Goal: Information Seeking & Learning: Learn about a topic

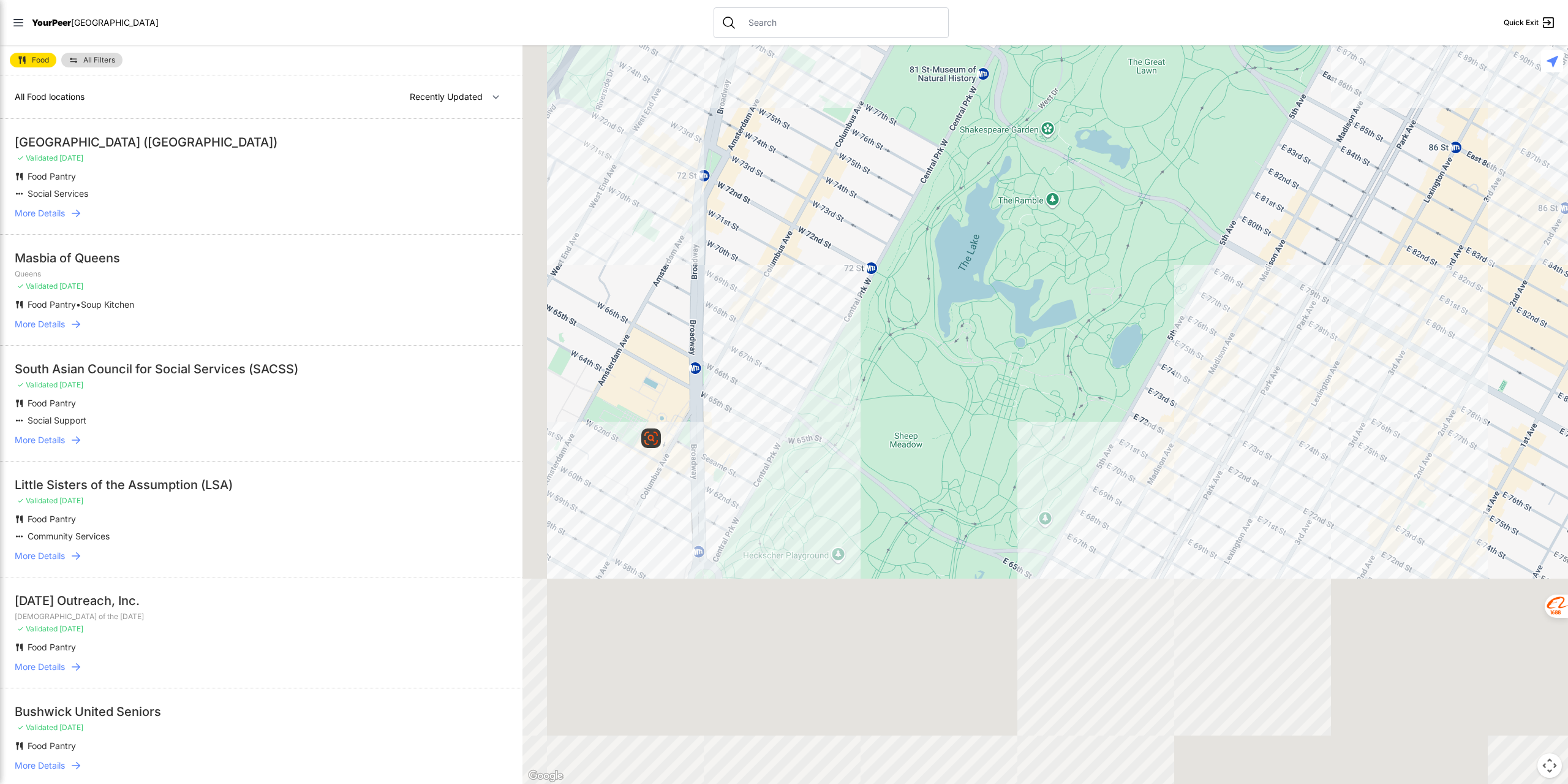
drag, startPoint x: 701, startPoint y: 651, endPoint x: 771, endPoint y: 237, distance: 419.9
click at [771, 237] on div at bounding box center [1045, 414] width 1046 height 738
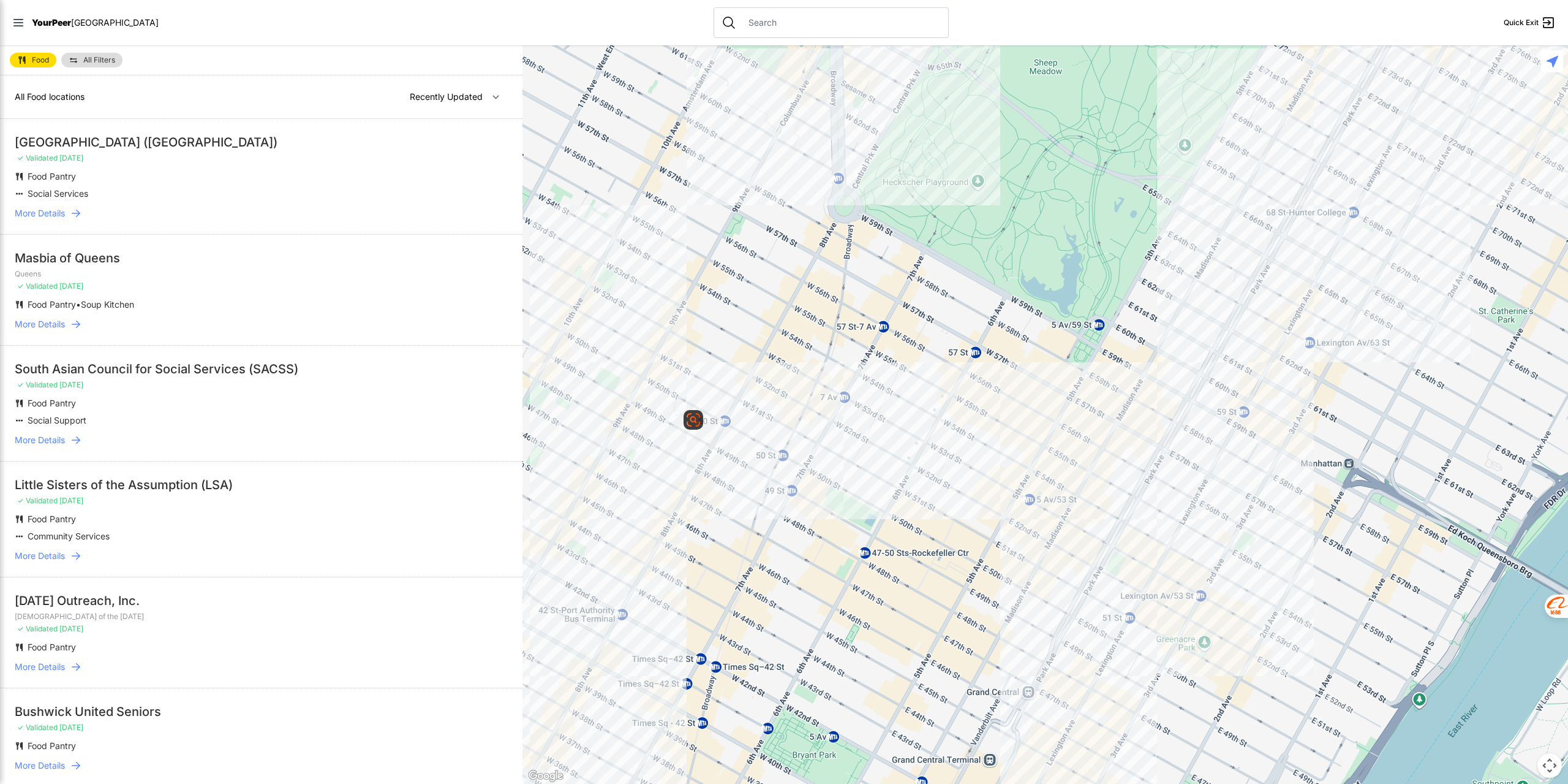
drag, startPoint x: 699, startPoint y: 646, endPoint x: 828, endPoint y: 383, distance: 292.9
click at [828, 383] on div at bounding box center [1045, 414] width 1046 height 738
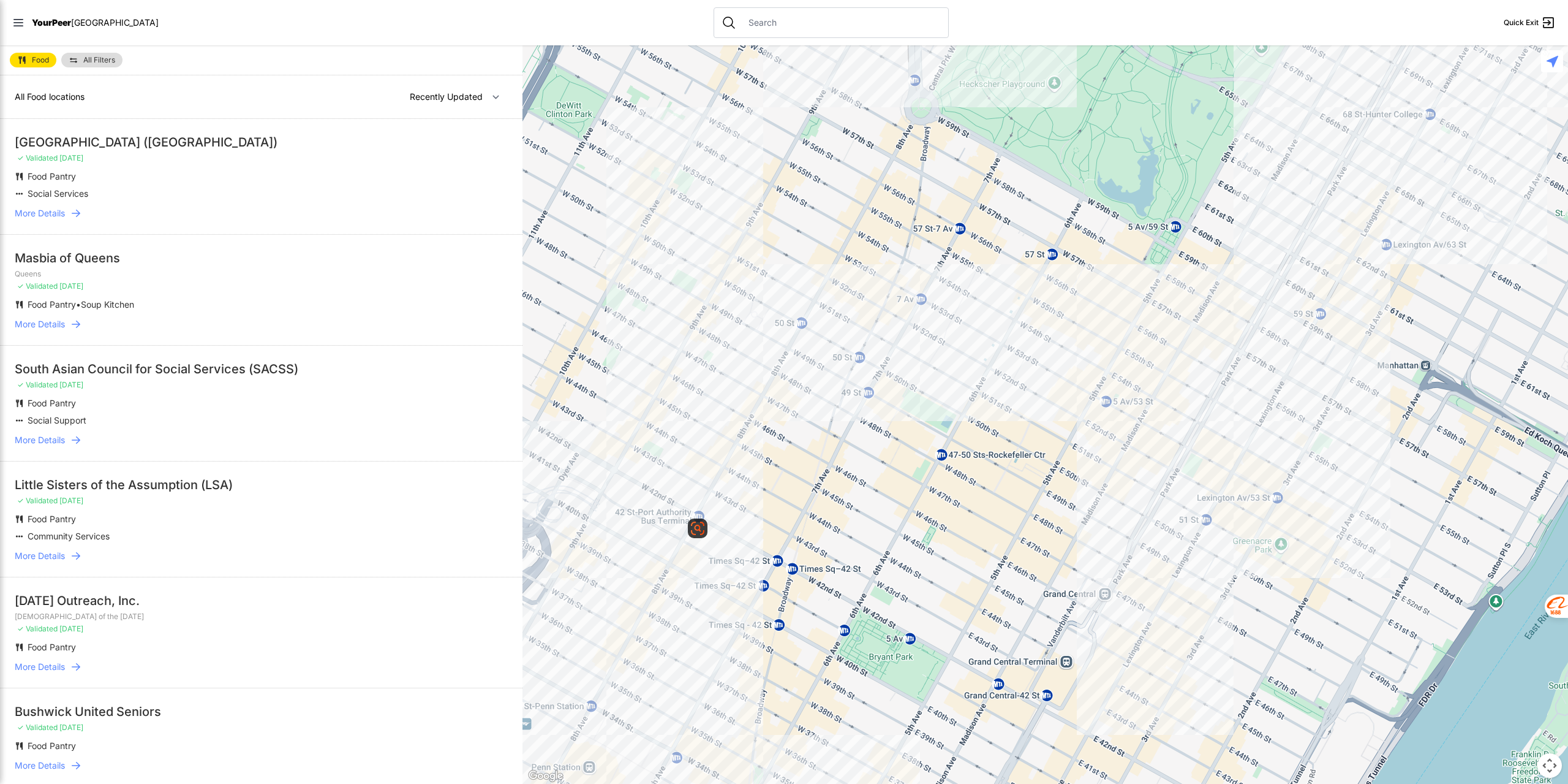
drag, startPoint x: 836, startPoint y: 542, endPoint x: 888, endPoint y: 455, distance: 101.4
click at [888, 455] on div at bounding box center [1045, 414] width 1046 height 738
click at [655, 590] on div at bounding box center [1045, 414] width 1046 height 738
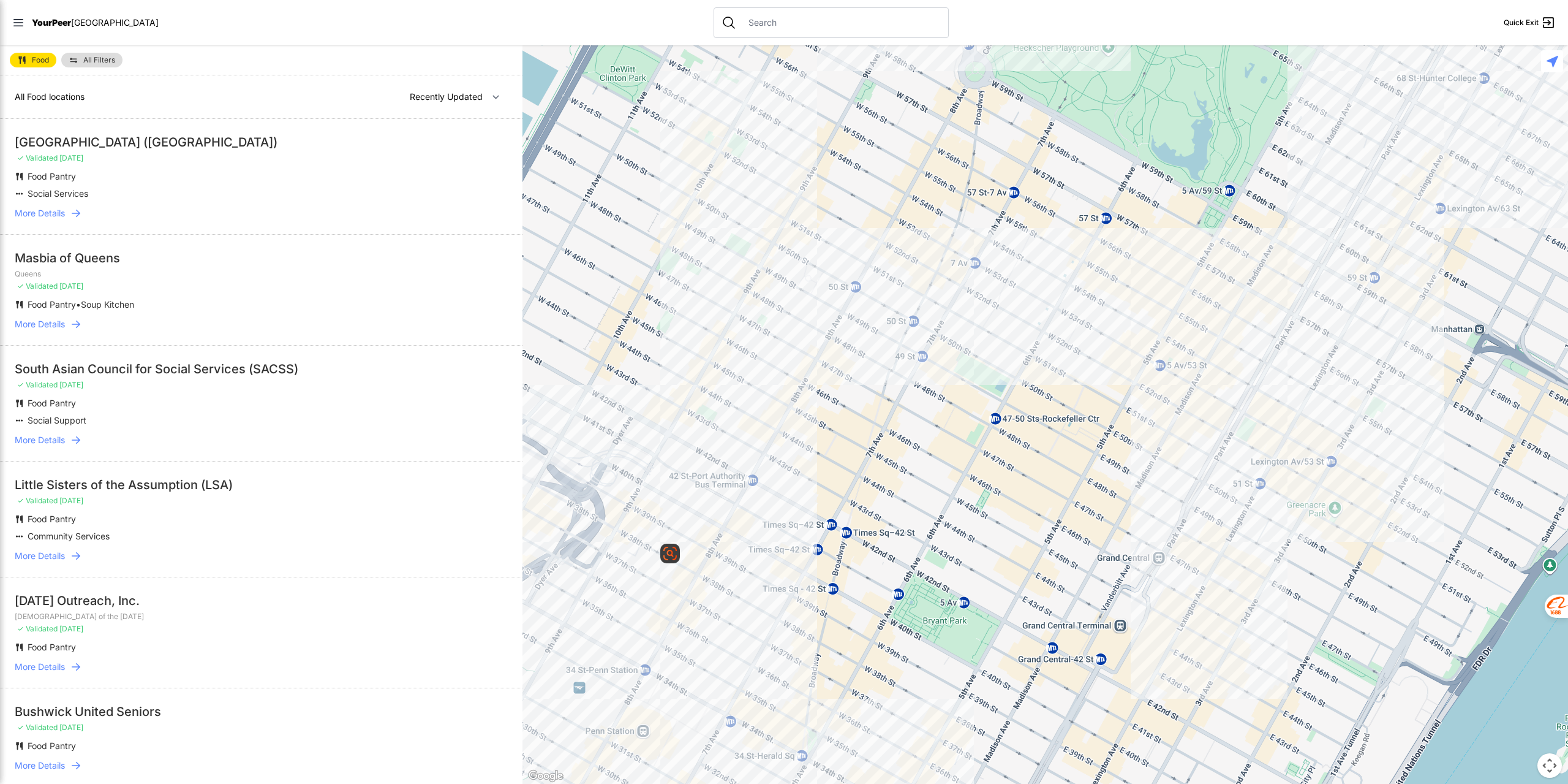
drag, startPoint x: 645, startPoint y: 584, endPoint x: 701, endPoint y: 548, distance: 66.6
click at [703, 549] on div at bounding box center [1045, 414] width 1046 height 738
click at [724, 547] on div "Temporarily Disable This Icon Adjust the Position of This Icon" at bounding box center [725, 550] width 11 height 19
click at [730, 582] on div "Temporarily Disable This Icon" at bounding box center [773, 577] width 101 height 11
click at [676, 546] on div at bounding box center [1045, 414] width 1046 height 738
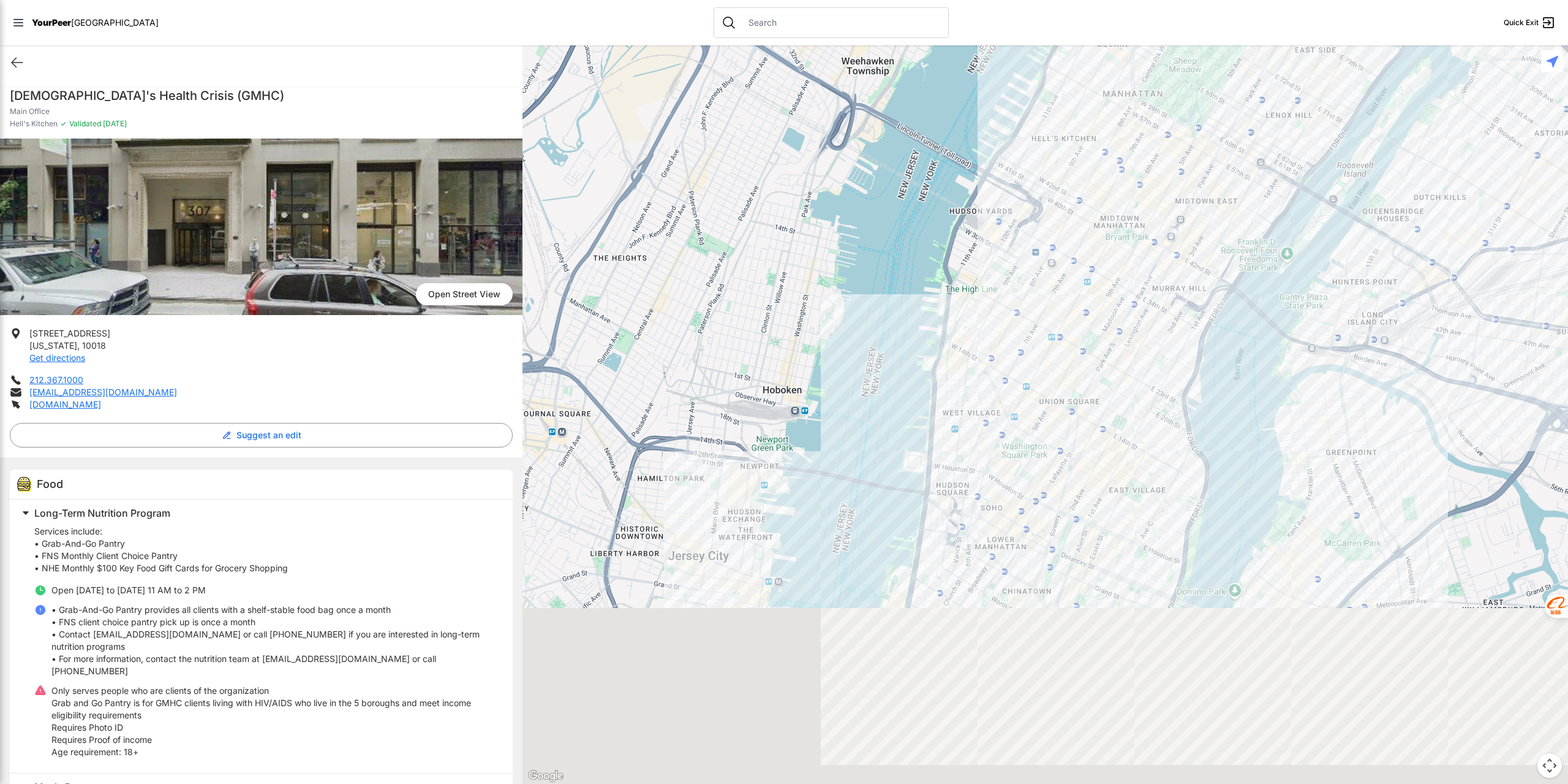
drag, startPoint x: 932, startPoint y: 624, endPoint x: 946, endPoint y: 424, distance: 200.5
click at [946, 425] on div at bounding box center [1045, 414] width 1046 height 738
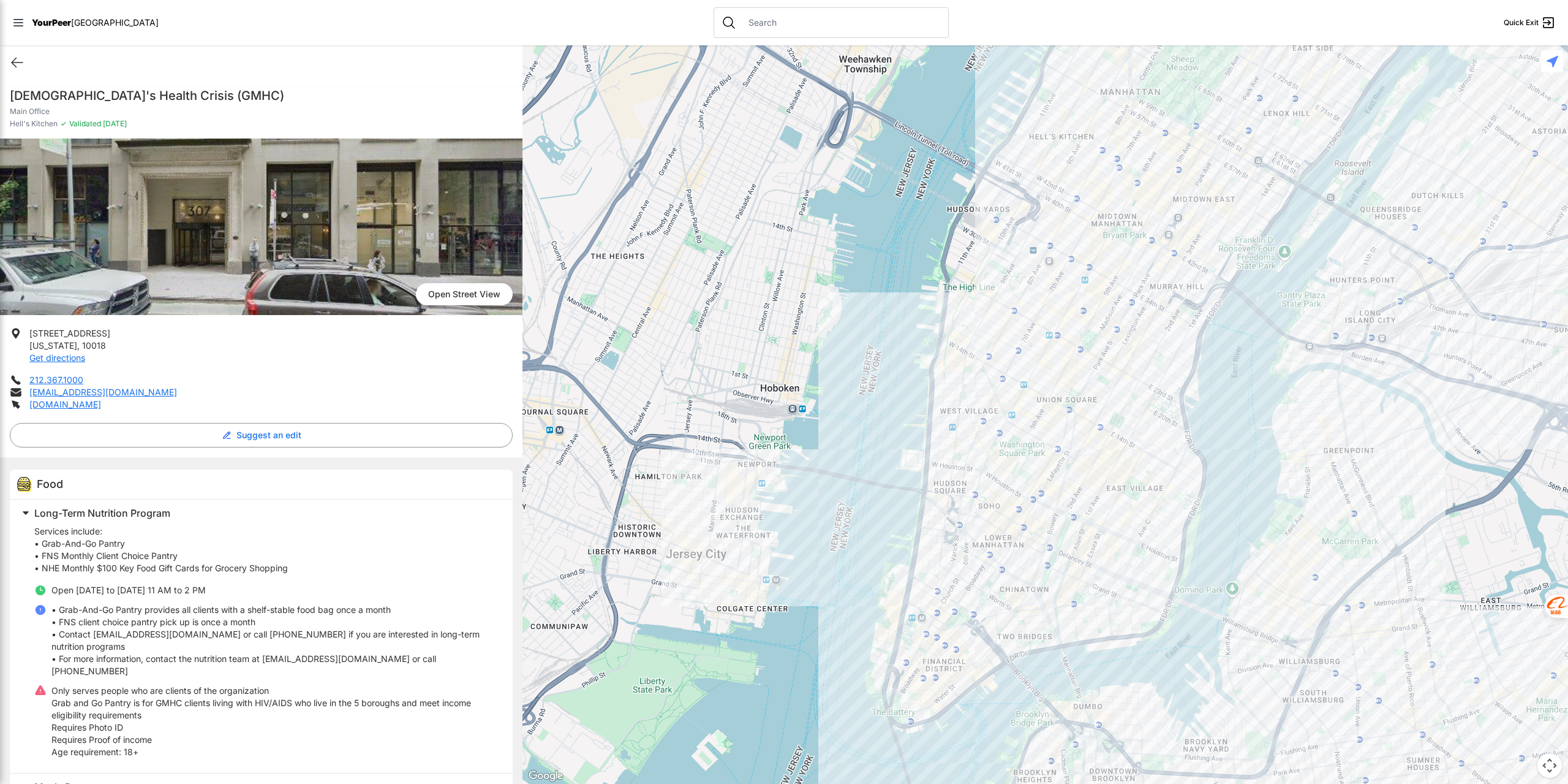
click at [1062, 212] on div at bounding box center [1045, 414] width 1046 height 738
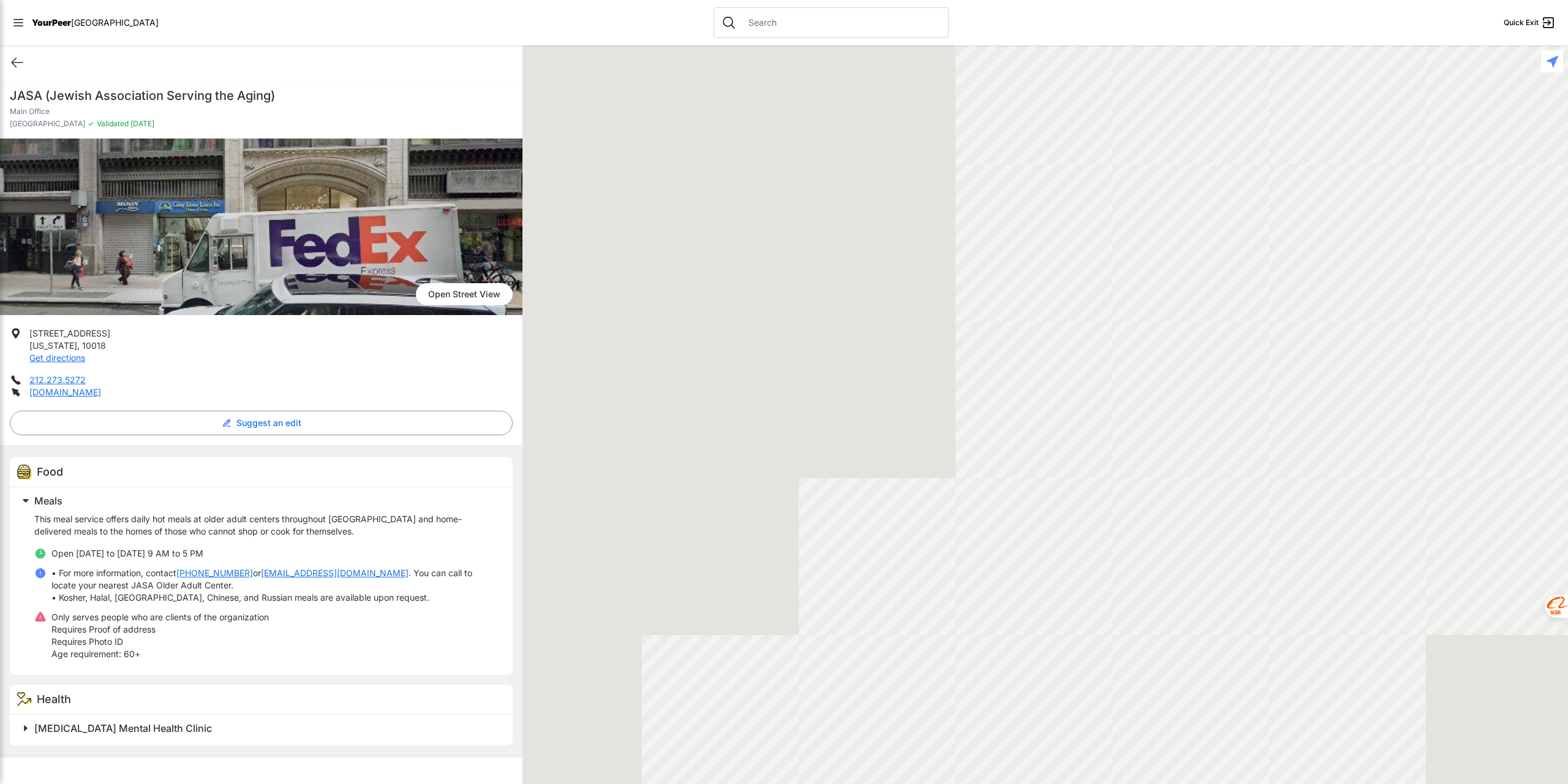
click at [1062, 214] on div at bounding box center [1045, 414] width 1046 height 738
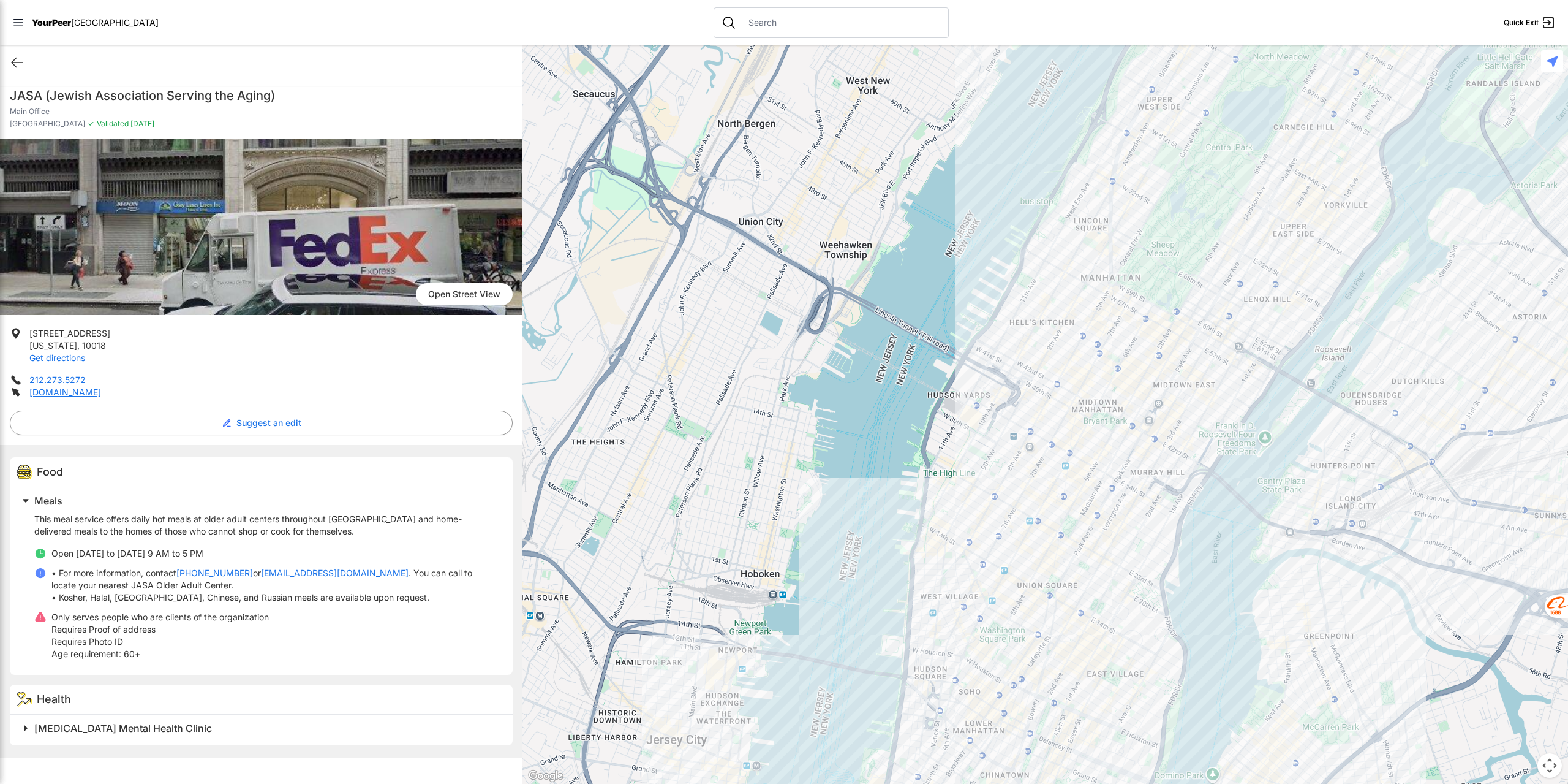
click at [1025, 370] on div at bounding box center [1045, 414] width 1046 height 738
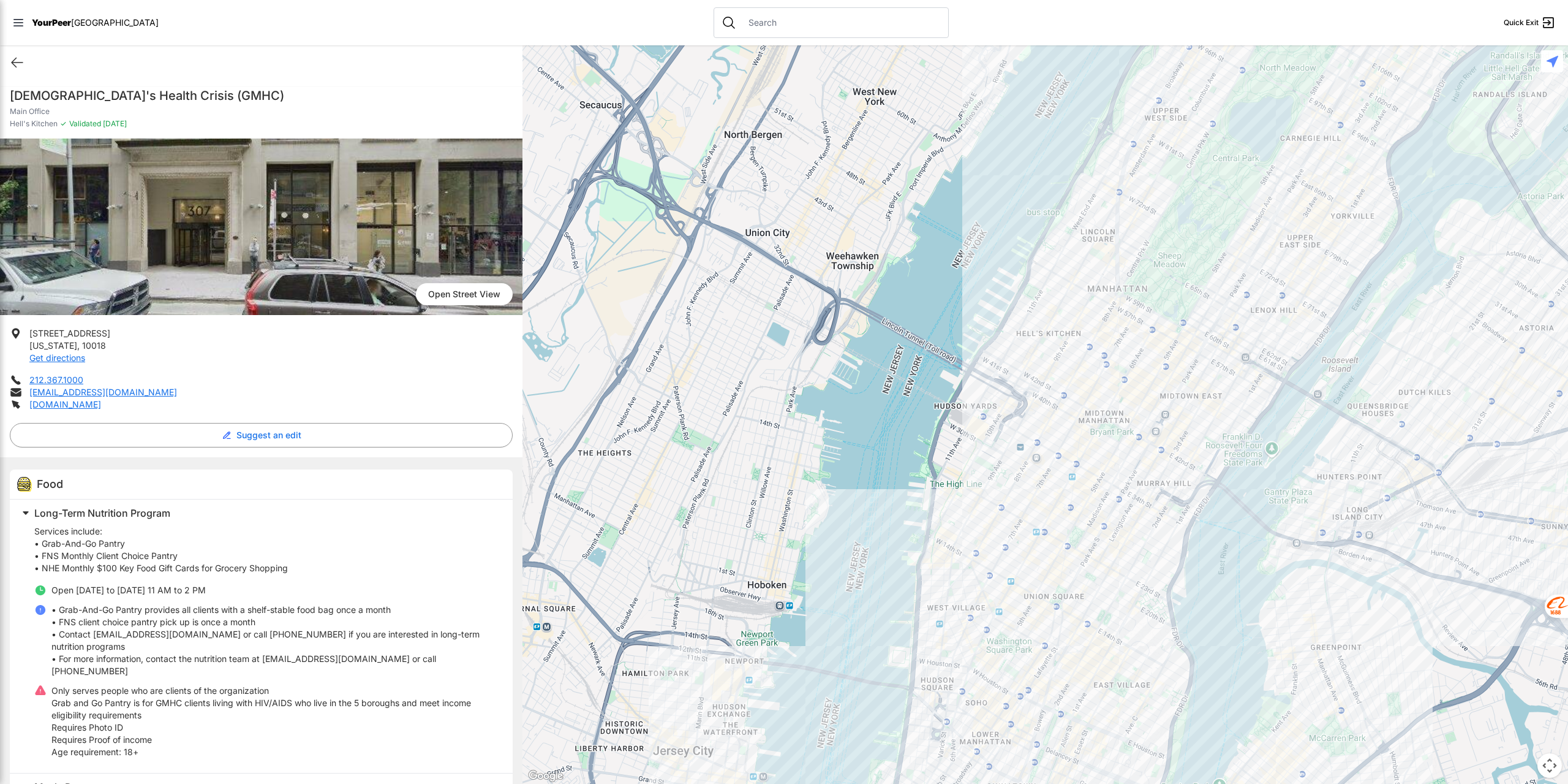
select select "recentlyUpdated"
